Goal: Task Accomplishment & Management: Manage account settings

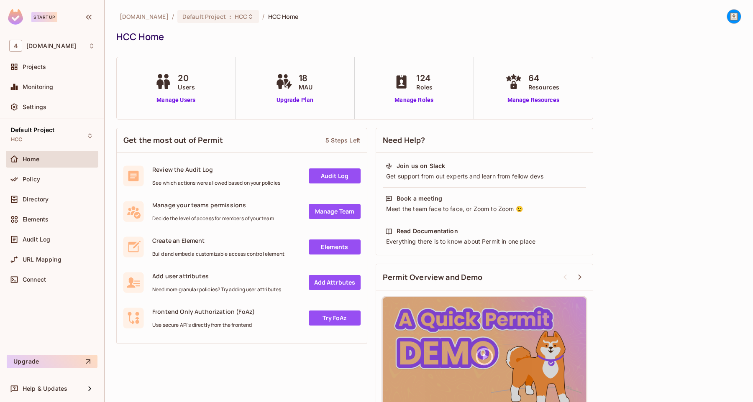
click at [184, 94] on div "20 Users Manage Users" at bounding box center [176, 88] width 46 height 33
click at [186, 82] on span "20" at bounding box center [186, 78] width 17 height 13
click at [185, 99] on link "Manage Users" at bounding box center [176, 100] width 46 height 9
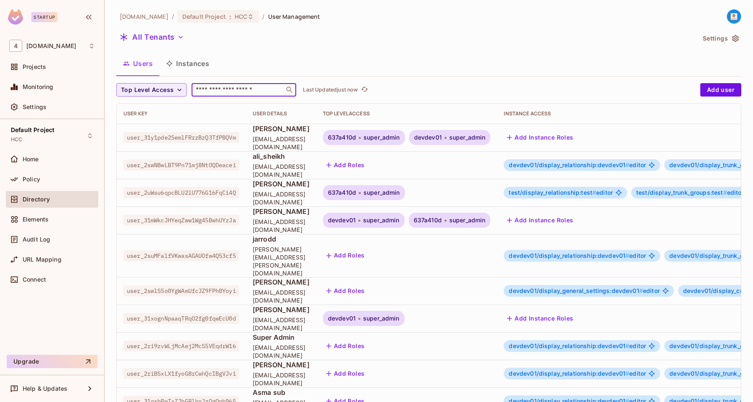
click at [224, 91] on input "text" at bounding box center [238, 90] width 88 height 8
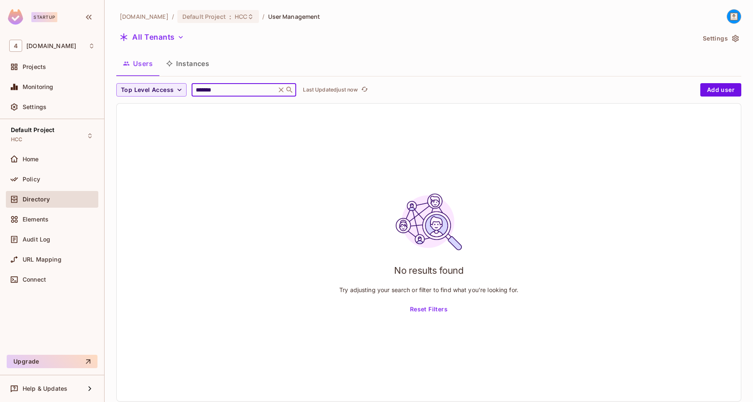
type input "*******"
click at [237, 88] on input "*******" at bounding box center [233, 90] width 79 height 8
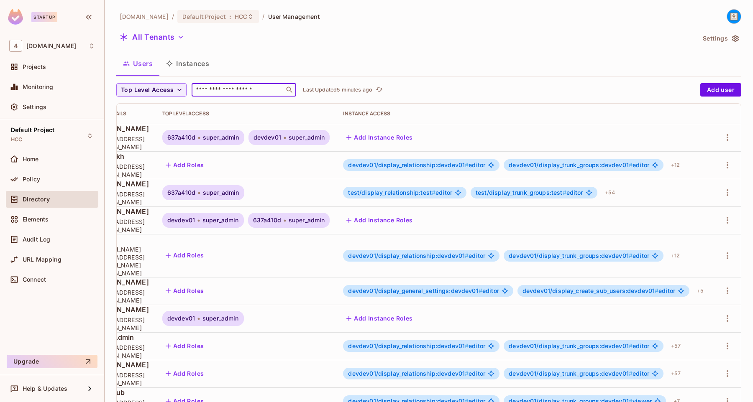
scroll to position [0, 189]
click at [728, 134] on icon "button" at bounding box center [727, 138] width 10 height 10
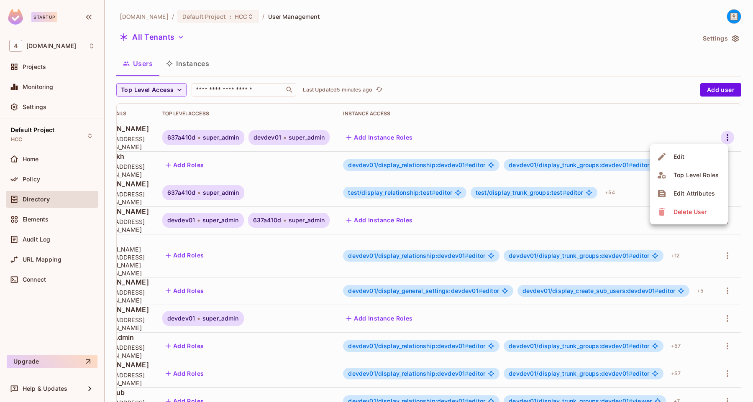
click at [689, 160] on li "Edit" at bounding box center [689, 157] width 78 height 18
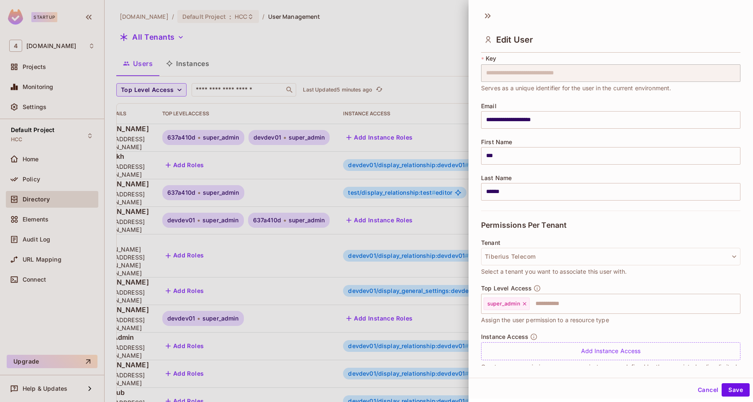
scroll to position [43, 0]
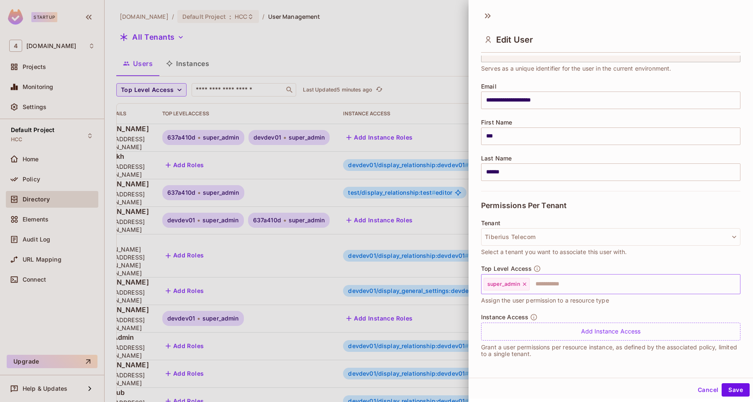
click at [525, 284] on icon at bounding box center [525, 285] width 6 height 6
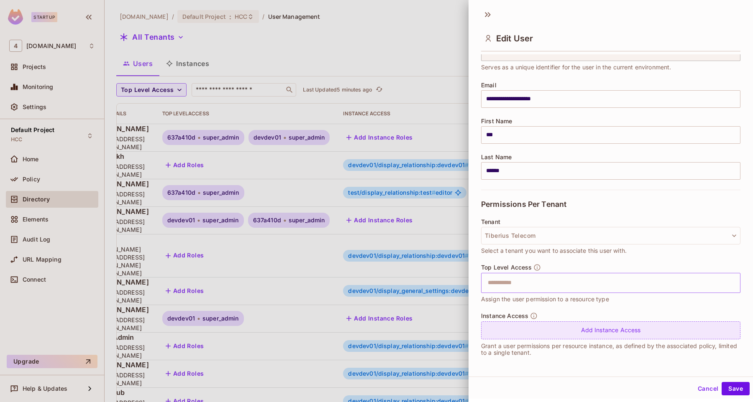
click at [532, 329] on div "Add Instance Access" at bounding box center [610, 331] width 259 height 18
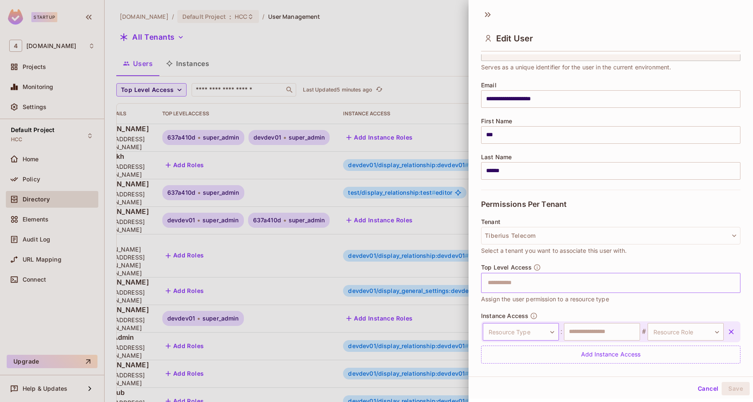
click at [541, 333] on body "Startup 4 [DOMAIN_NAME] Projects Monitoring Settings Default Project HCC Home P…" at bounding box center [376, 201] width 753 height 402
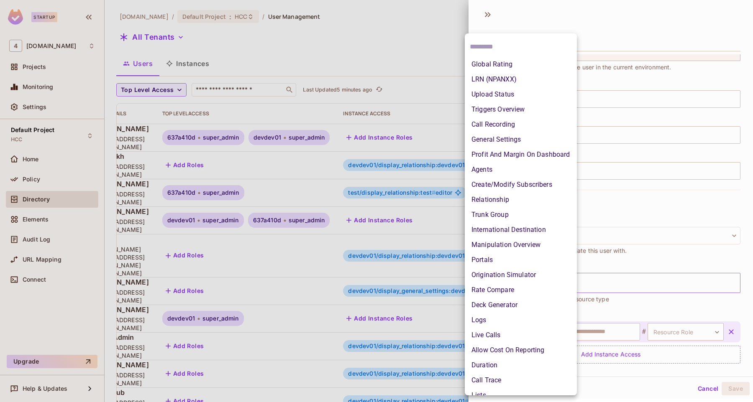
click at [500, 95] on li "Upload Status" at bounding box center [521, 94] width 112 height 15
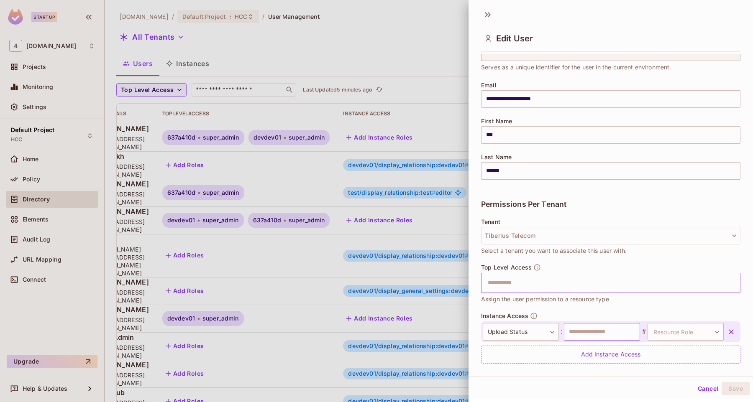
click at [582, 329] on input "text" at bounding box center [602, 332] width 76 height 18
click at [593, 333] on input "text" at bounding box center [602, 332] width 76 height 18
click at [600, 334] on input "text" at bounding box center [602, 332] width 76 height 18
type input "******"
click at [669, 333] on body "Startup 4 [DOMAIN_NAME] Projects Monitoring Settings Default Project HCC Home P…" at bounding box center [376, 201] width 753 height 402
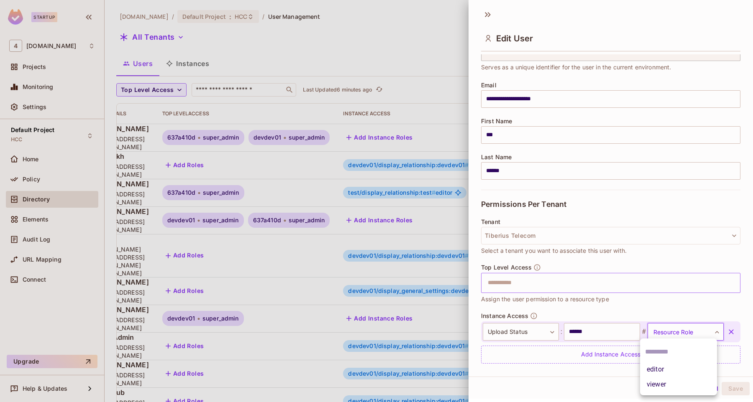
click at [418, 81] on div at bounding box center [376, 201] width 753 height 402
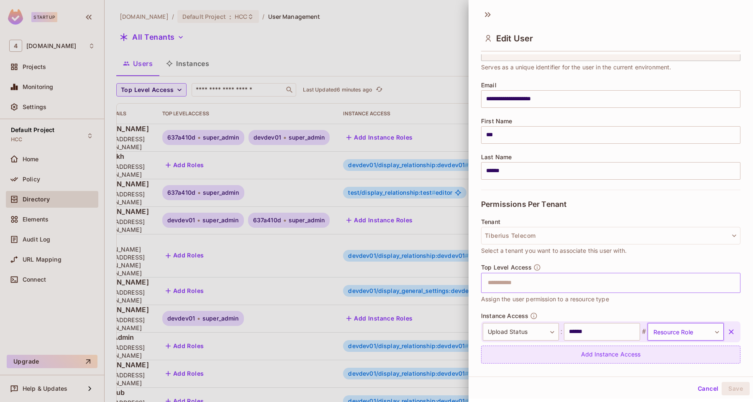
drag, startPoint x: 610, startPoint y: 338, endPoint x: 663, endPoint y: 358, distance: 56.6
click at [611, 338] on input "******" at bounding box center [602, 332] width 76 height 18
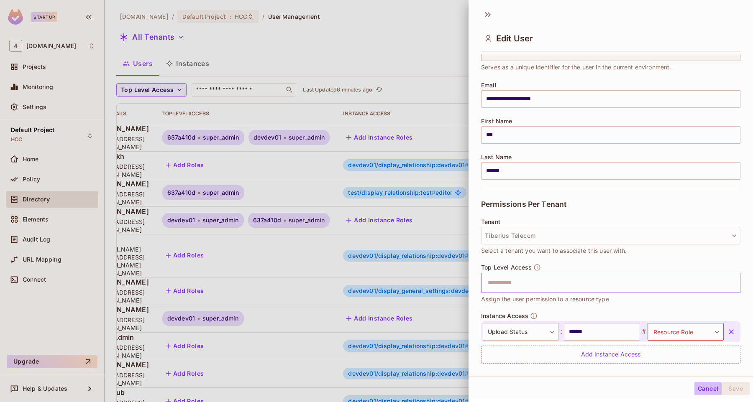
click at [704, 386] on button "Cancel" at bounding box center [707, 388] width 27 height 13
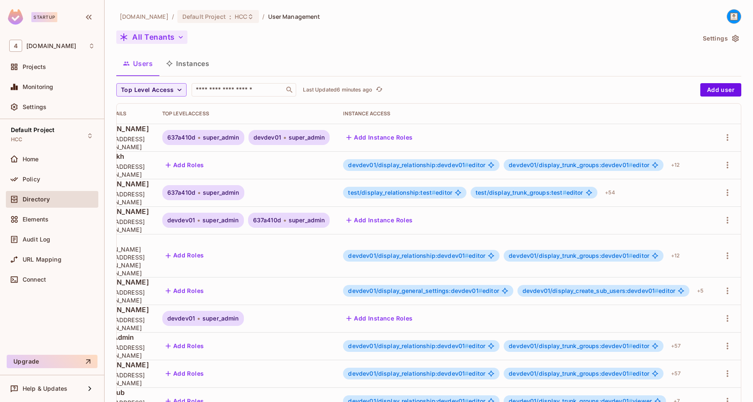
click at [156, 38] on button "All Tenants" at bounding box center [151, 37] width 71 height 13
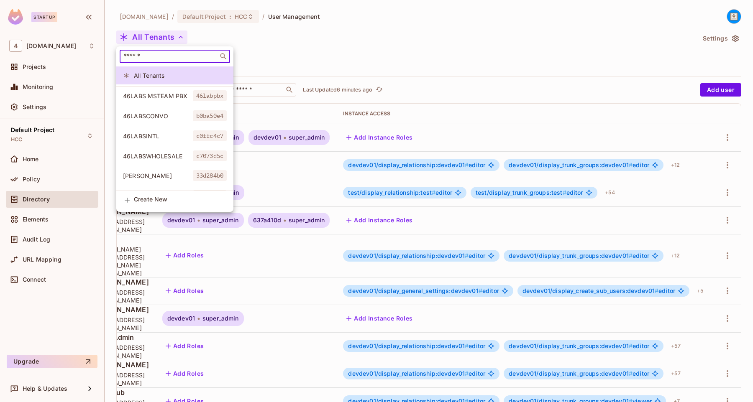
click at [158, 59] on input "text" at bounding box center [169, 56] width 94 height 8
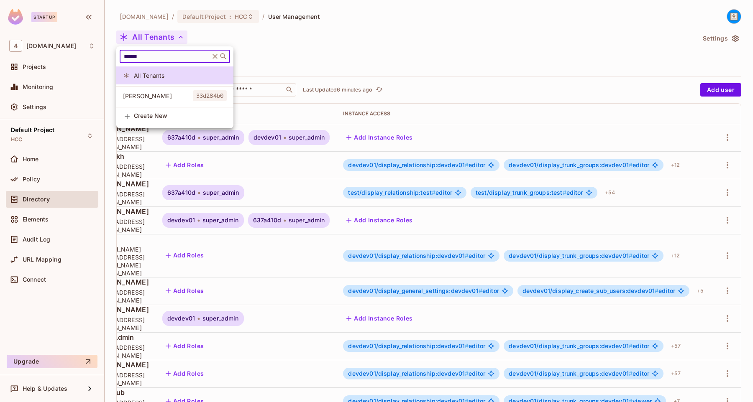
type input "******"
click at [138, 99] on span "[PERSON_NAME]" at bounding box center [158, 96] width 70 height 8
